Goal: Information Seeking & Learning: Learn about a topic

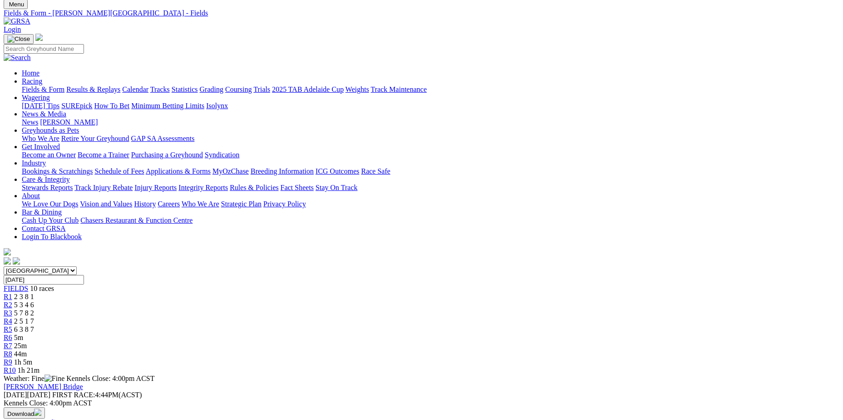
scroll to position [45, 0]
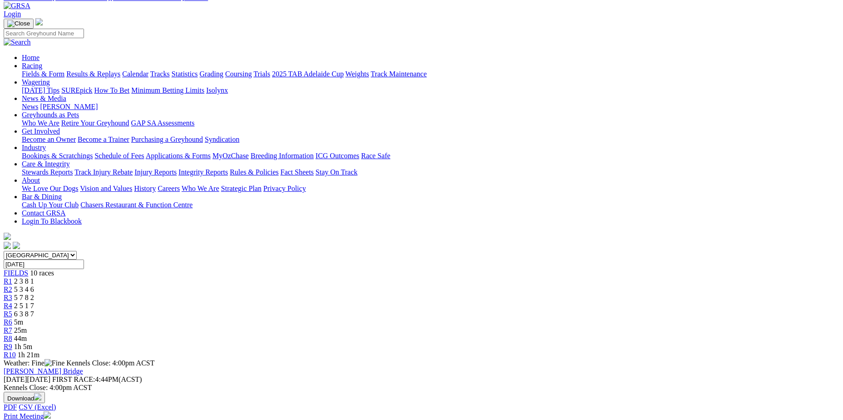
click at [12, 277] on link "R1" at bounding box center [8, 281] width 9 height 8
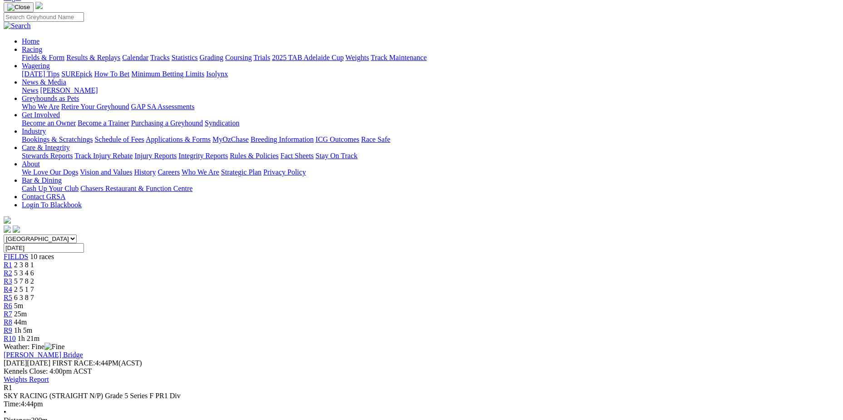
scroll to position [45, 0]
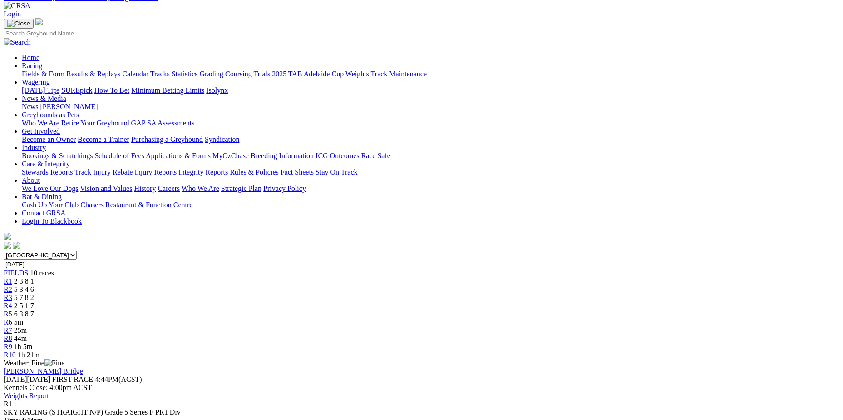
click at [34, 293] on span "5 7 8 2" at bounding box center [24, 297] width 20 height 8
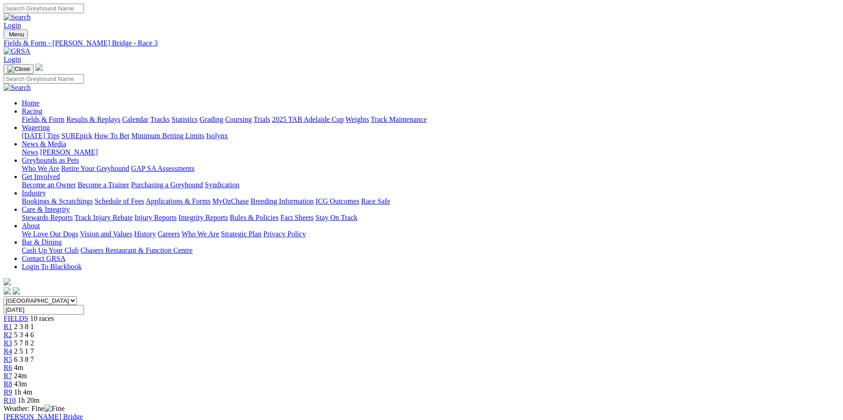
click at [12, 347] on span "R4" at bounding box center [8, 351] width 9 height 8
click at [12, 339] on span "R3" at bounding box center [8, 343] width 9 height 8
click at [382, 347] on div "R4 2 5 1 7" at bounding box center [422, 351] width 836 height 8
click at [427, 355] on div "R5 6 3 8 7" at bounding box center [422, 359] width 836 height 8
click at [23, 363] on span "4m" at bounding box center [18, 367] width 9 height 8
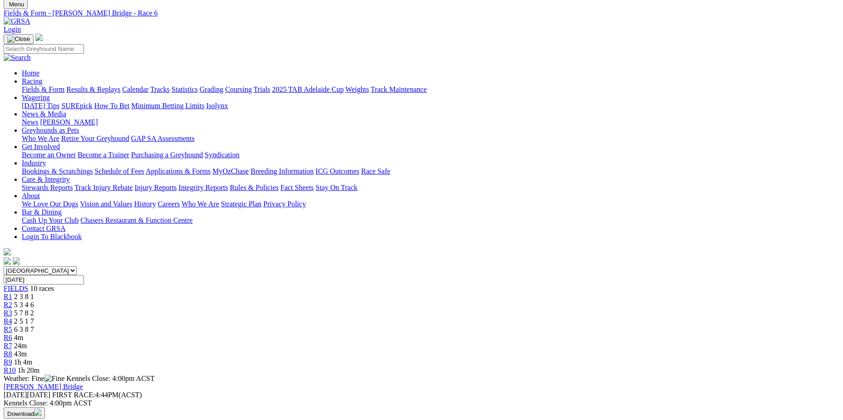
scroll to position [45, 0]
